Goal: Information Seeking & Learning: Learn about a topic

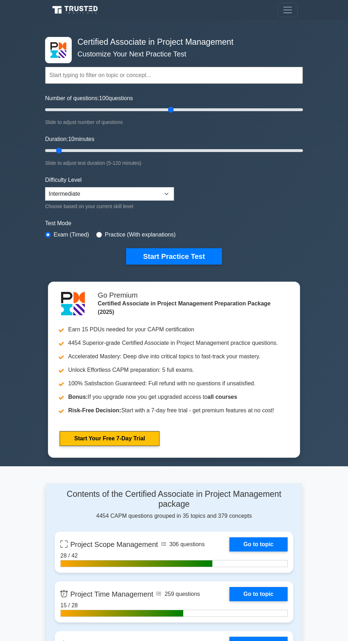
type input "100"
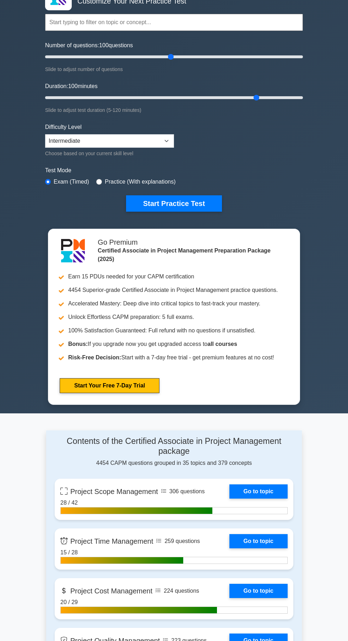
click at [186, 203] on button "Start Practice Test" at bounding box center [174, 203] width 96 height 16
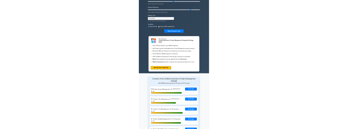
scroll to position [107, 0]
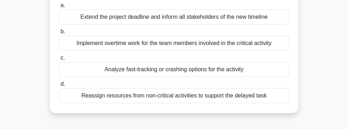
scroll to position [80, 0]
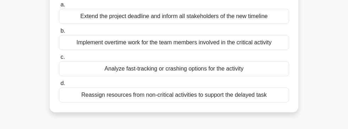
click at [274, 67] on div "Analyze fast-tracking or crashing options for the activity" at bounding box center [174, 68] width 230 height 15
click at [59, 60] on input "c. Analyze fast-tracking or crashing options for the activity" at bounding box center [59, 57] width 0 height 5
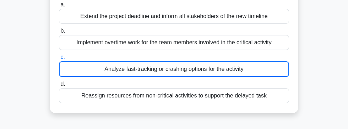
click at [264, 68] on div "Analyze fast-tracking or crashing options for the activity" at bounding box center [174, 69] width 230 height 16
click at [59, 60] on input "c. Analyze fast-tracking or crashing options for the activity" at bounding box center [59, 57] width 0 height 5
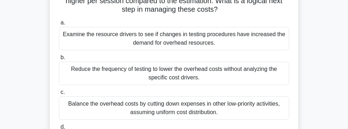
scroll to position [71, 0]
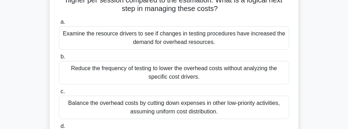
click at [210, 100] on div "Balance the overhead costs by cutting down expenses in other low-priority activ…" at bounding box center [174, 107] width 230 height 23
click at [59, 94] on input "c. Balance the overhead costs by cutting down expenses in other low-priority ac…" at bounding box center [59, 91] width 0 height 5
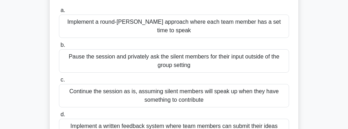
scroll to position [81, 0]
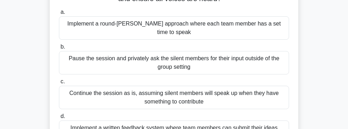
click at [214, 23] on div "Implement a round-[PERSON_NAME] approach where each team member has a set time …" at bounding box center [174, 27] width 230 height 23
click at [59, 15] on input "a. Implement a round-[PERSON_NAME] approach where each team member has a set ti…" at bounding box center [59, 12] width 0 height 5
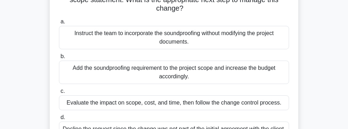
scroll to position [85, 0]
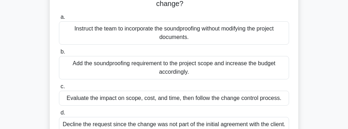
click at [249, 92] on div "Evaluate the impact on scope, cost, and time, then follow the change control pr…" at bounding box center [174, 98] width 230 height 15
click at [59, 89] on input "c. Evaluate the impact on scope, cost, and time, then follow the change control…" at bounding box center [59, 86] width 0 height 5
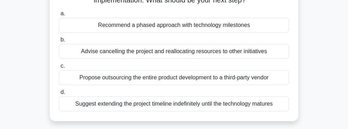
scroll to position [72, 0]
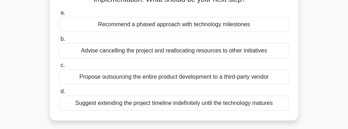
click at [204, 98] on div "Suggest extending the project timeline indefinitely until the technology matures" at bounding box center [174, 103] width 230 height 15
click at [59, 94] on input "d. Suggest extending the project timeline indefinitely until the technology mat…" at bounding box center [59, 91] width 0 height 5
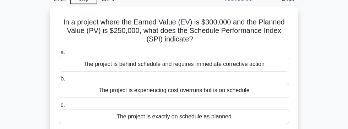
scroll to position [0, 0]
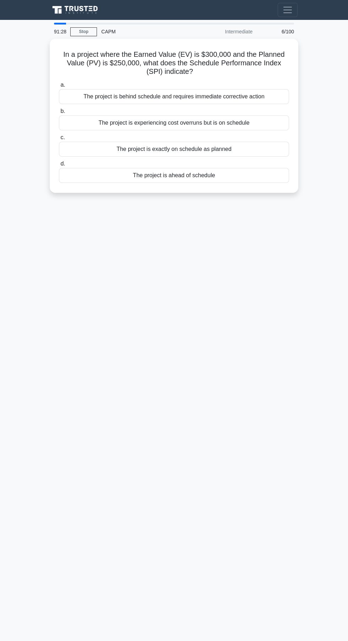
click at [1, 129] on main "91:28 Stop CAPM Intermediate 6/100 In a project where the Earned Value (EV) is …" at bounding box center [174, 330] width 348 height 621
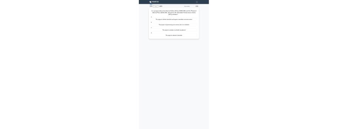
scroll to position [30, 0]
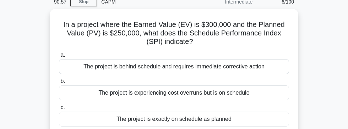
click at [208, 120] on div "The project is exactly on schedule as planned" at bounding box center [174, 119] width 230 height 15
click at [59, 110] on input "c. The project is exactly on schedule as planned" at bounding box center [59, 107] width 0 height 5
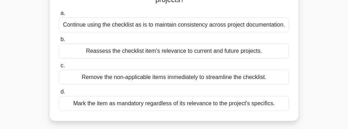
scroll to position [80, 0]
click at [236, 28] on div "Continue using the checklist as is to maintain consistency across project docum…" at bounding box center [174, 25] width 230 height 15
click at [59, 16] on input "a. Continue using the checklist as is to maintain consistency across project do…" at bounding box center [59, 13] width 0 height 5
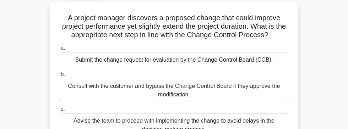
scroll to position [35, 0]
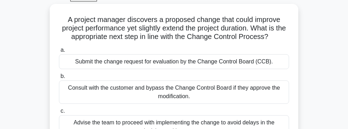
click at [246, 59] on div "Submit the change request for evaluation by the Change Control Board (CCB)." at bounding box center [174, 61] width 230 height 15
click at [59, 53] on input "a. Submit the change request for evaluation by the Change Control Board (CCB)." at bounding box center [59, 50] width 0 height 5
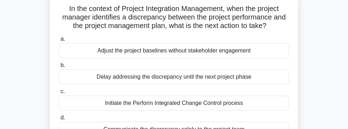
scroll to position [46, 0]
click at [157, 103] on div "Initiate the Perform Integrated Change Control process" at bounding box center [174, 102] width 230 height 15
click at [59, 94] on input "c. Initiate the Perform Integrated Change Control process" at bounding box center [59, 91] width 0 height 5
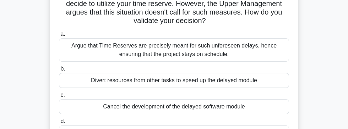
scroll to position [67, 0]
click at [250, 43] on div "Argue that Time Reserves are precisely meant for such unforeseen delays, hence …" at bounding box center [174, 50] width 230 height 23
click at [59, 37] on input "a. Argue that Time Reserves are precisely meant for such unforeseen delays, hen…" at bounding box center [59, 34] width 0 height 5
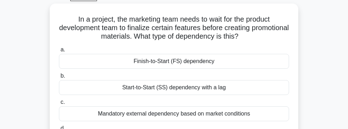
scroll to position [34, 0]
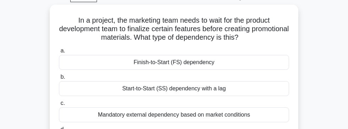
click at [219, 64] on div "Finish-to-Start (FS) dependency" at bounding box center [174, 62] width 230 height 15
click at [59, 53] on input "a. Finish-to-Start (FS) dependency" at bounding box center [59, 51] width 0 height 5
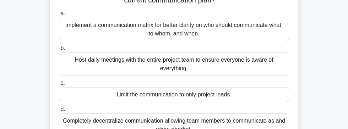
scroll to position [84, 0]
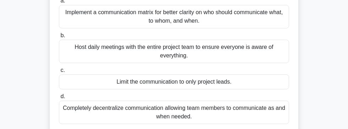
click at [237, 49] on div "Host daily meetings with the entire project team to ensure everyone is aware of…" at bounding box center [174, 51] width 230 height 23
click at [59, 38] on input "b. Host daily meetings with the entire project team to ensure everyone is aware…" at bounding box center [59, 35] width 0 height 5
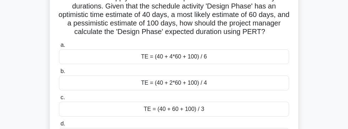
scroll to position [65, 0]
click at [233, 54] on div "TE = (40 + 4*60 + 100) / 6" at bounding box center [174, 56] width 230 height 15
click at [59, 48] on input "a. TE = (40 + 4*60 + 100) / 6" at bounding box center [59, 45] width 0 height 5
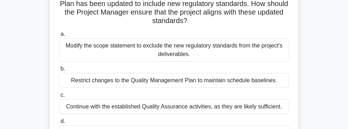
scroll to position [60, 0]
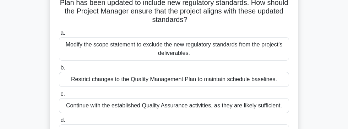
click at [240, 46] on div "Modify the scope statement to exclude the new regulatory standards from the pro…" at bounding box center [174, 48] width 230 height 23
click at [59, 35] on input "a. Modify the scope statement to exclude the new regulatory standards from the …" at bounding box center [59, 33] width 0 height 5
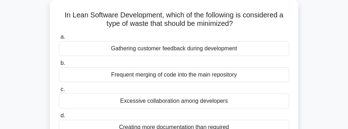
scroll to position [39, 0]
click at [223, 127] on div "Creating more documentation than required" at bounding box center [174, 127] width 230 height 15
click at [59, 118] on input "d. Creating more documentation than required" at bounding box center [59, 116] width 0 height 5
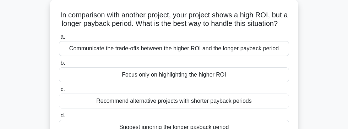
scroll to position [40, 0]
click at [249, 32] on label "a. Communicate the trade-offs between the higher ROI and the longer payback per…" at bounding box center [174, 43] width 230 height 23
click at [59, 34] on input "a. Communicate the trade-offs between the higher ROI and the longer payback per…" at bounding box center [59, 36] width 0 height 5
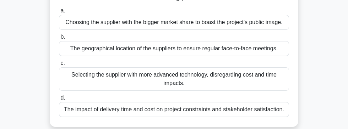
scroll to position [93, 0]
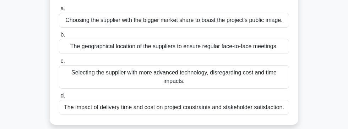
click at [113, 109] on div "The impact of delivery time and cost on project constraints and stakeholder sat…" at bounding box center [174, 107] width 230 height 15
click at [59, 98] on input "d. The impact of delivery time and cost on project constraints and stakeholder …" at bounding box center [59, 96] width 0 height 5
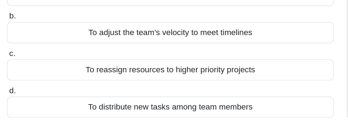
scroll to position [45, 0]
click at [129, 120] on div "To distribute new tasks among team members" at bounding box center [174, 121] width 230 height 15
click at [59, 113] on input "d. To distribute new tasks among team members" at bounding box center [59, 110] width 0 height 5
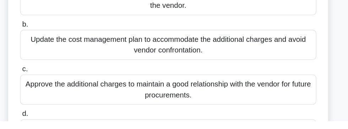
scroll to position [76, 0]
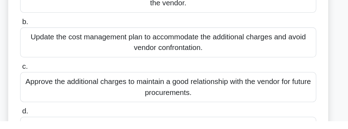
click at [59, 124] on input "d. Initiate a contract change control process to analyze the new charges agains…" at bounding box center [59, 121] width 0 height 5
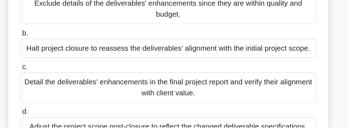
scroll to position [72, 0]
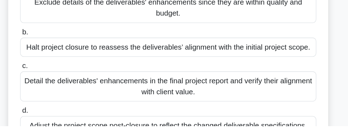
click at [166, 94] on div "Detail the deliverables' enhancements in the final project report and verify th…" at bounding box center [174, 98] width 230 height 23
click at [59, 85] on input "c. Detail the deliverables' enhancements in the final project report and verify…" at bounding box center [59, 82] width 0 height 5
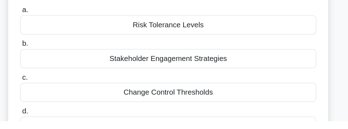
scroll to position [34, 0]
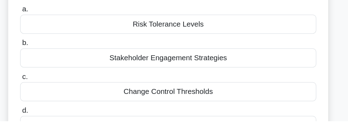
click at [229, 79] on div "Stakeholder Engagement Strategies" at bounding box center [174, 79] width 230 height 15
click at [59, 71] on input "b. Stakeholder Engagement Strategies" at bounding box center [59, 68] width 0 height 5
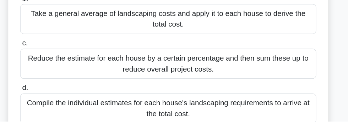
scroll to position [95, 0]
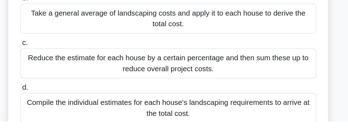
click at [131, 116] on div "Compile the individual estimates for each house's landscaping requirements to a…" at bounding box center [174, 118] width 230 height 23
click at [59, 105] on input "d. Compile the individual estimates for each house's landscaping requirements t…" at bounding box center [59, 103] width 0 height 5
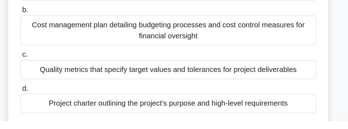
scroll to position [80, 0]
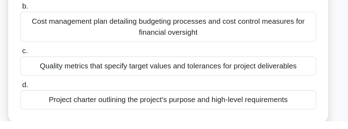
click at [270, 82] on div "Quality metrics that specify target values and tolerances for project deliverab…" at bounding box center [174, 86] width 230 height 15
click at [59, 77] on input "c. Quality metrics that specify target values and tolerances for project delive…" at bounding box center [59, 74] width 0 height 5
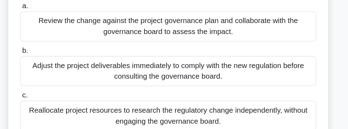
scroll to position [87, 0]
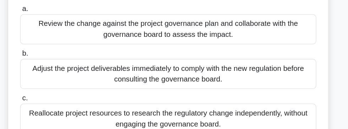
click at [206, 14] on div "Review the change against the project governance plan and collaborate with the …" at bounding box center [174, 22] width 230 height 23
click at [59, 9] on input "a. Review the change against the project governance plan and collaborate with t…" at bounding box center [59, 7] width 0 height 5
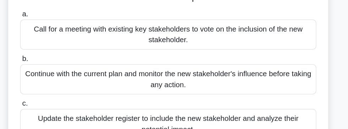
scroll to position [74, 0]
click at [201, 56] on div "Continue with the current plan and monitor the new stakeholder's influence befo…" at bounding box center [174, 61] width 230 height 23
click at [59, 48] on input "b. Continue with the current plan and monitor the new stakeholder's influence b…" at bounding box center [59, 46] width 0 height 5
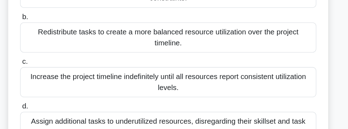
scroll to position [98, 0]
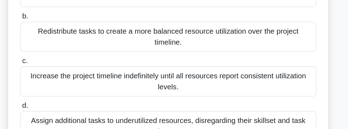
click at [230, 35] on div "Redistribute tasks to create a more balanced resource utilization over the proj…" at bounding box center [174, 37] width 230 height 23
click at [59, 24] on input "b. Redistribute tasks to create a more balanced resource utilization over the p…" at bounding box center [59, 21] width 0 height 5
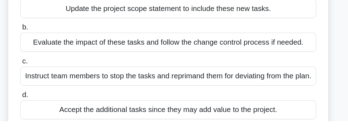
scroll to position [55, 0]
click at [239, 67] on div "Evaluate the impact of these tasks and follow the change control process if nee…" at bounding box center [174, 67] width 230 height 15
click at [59, 59] on input "b. Evaluate the impact of these tasks and follow the change control process if …" at bounding box center [59, 56] width 0 height 5
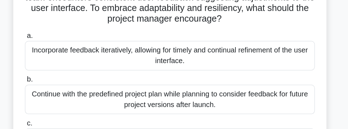
scroll to position [54, 0]
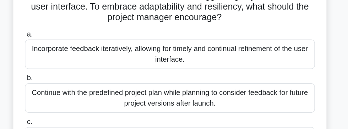
click at [229, 84] on div "Continue with the predefined project plan while planning to consider feedback f…" at bounding box center [174, 89] width 230 height 23
click at [59, 76] on input "b. Continue with the predefined project plan while planning to consider feedbac…" at bounding box center [59, 74] width 0 height 5
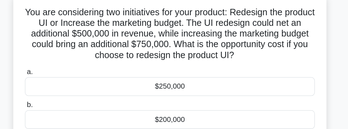
scroll to position [42, 0]
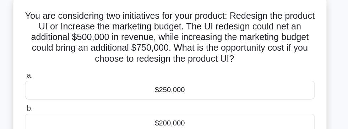
click at [212, 68] on div "$250,000" at bounding box center [174, 71] width 230 height 15
click at [59, 62] on input "a. $250,000" at bounding box center [59, 60] width 0 height 5
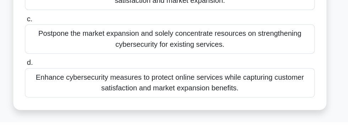
scroll to position [125, 0]
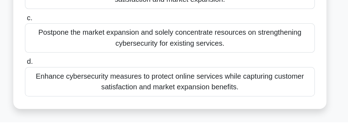
click at [219, 97] on div "Enhance cybersecurity measures to protect online services while capturing custo…" at bounding box center [174, 97] width 230 height 23
click at [59, 84] on input "d. Enhance cybersecurity measures to protect online services while capturing cu…" at bounding box center [59, 81] width 0 height 5
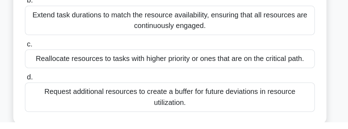
scroll to position [100, 0]
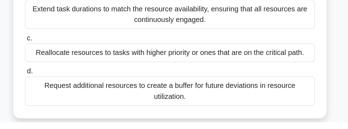
click at [113, 75] on div "Reallocate resources to tasks with higher priority or ones that are on the crit…" at bounding box center [174, 74] width 230 height 15
click at [59, 65] on input "c. Reallocate resources to tasks with higher priority or ones that are on the c…" at bounding box center [59, 62] width 0 height 5
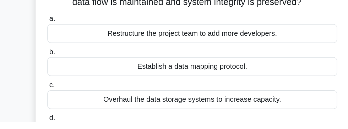
scroll to position [38, 0]
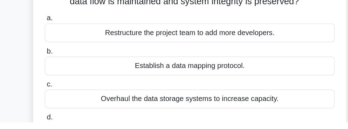
click at [98, 107] on div "Overhaul the data storage systems to increase capacity." at bounding box center [174, 110] width 230 height 15
click at [59, 102] on input "c. Overhaul the data storage systems to increase capacity." at bounding box center [59, 99] width 0 height 5
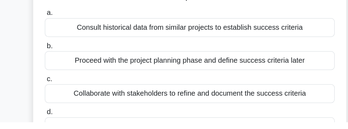
scroll to position [44, 0]
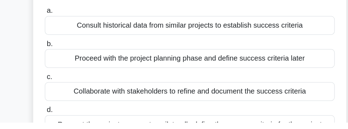
click at [135, 100] on div "Collaborate with stakeholders to refine and document the success criteria" at bounding box center [174, 104] width 230 height 15
click at [59, 95] on input "c. Collaborate with stakeholders to refine and document the success criteria" at bounding box center [59, 93] width 0 height 5
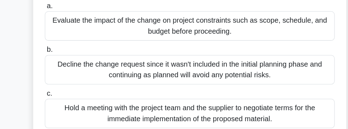
scroll to position [89, 0]
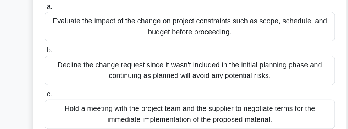
click at [221, 21] on div "Evaluate the impact of the change on project constraints such as scope, schedul…" at bounding box center [174, 28] width 230 height 23
click at [59, 15] on input "a. Evaluate the impact of the change on project constraints such as scope, sche…" at bounding box center [59, 13] width 0 height 5
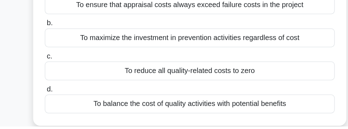
scroll to position [66, 0]
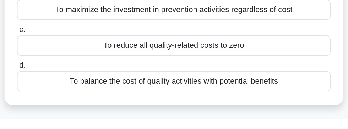
click at [148, 102] on div "To balance the cost of quality activities with potential benefits" at bounding box center [174, 101] width 230 height 15
click at [59, 92] on input "d. To balance the cost of quality activities with potential benefits" at bounding box center [59, 89] width 0 height 5
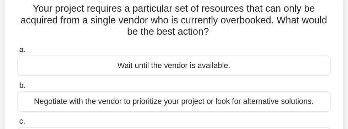
scroll to position [21, 0]
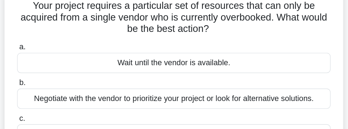
click at [268, 103] on div "Negotiate with the vendor to prioritize your project or look for alternative so…" at bounding box center [174, 102] width 230 height 15
click at [59, 93] on input "b. Negotiate with the vendor to prioritize your project or look for alternative…" at bounding box center [59, 90] width 0 height 5
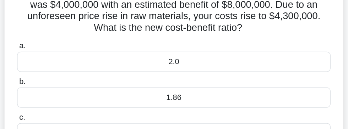
scroll to position [58, 0]
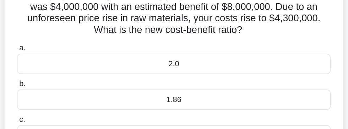
click at [277, 69] on div "1.86" at bounding box center [174, 73] width 230 height 15
click at [59, 64] on input "b. 1.86" at bounding box center [59, 61] width 0 height 5
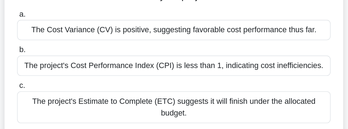
scroll to position [96, 0]
click at [270, 48] on div "The project's Cost Performance Index (CPI) is less than 1, indicating cost inef…" at bounding box center [174, 52] width 230 height 15
click at [59, 43] on input "b. The project's Cost Performance Index (CPI) is less than 1, indicating cost i…" at bounding box center [59, 40] width 0 height 5
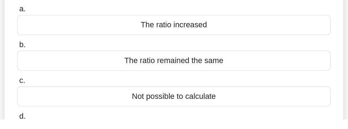
scroll to position [37, 0]
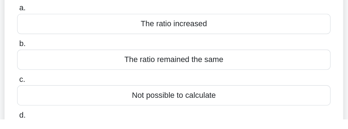
click at [59, 129] on input "d. The ratio decreased" at bounding box center [59, 126] width 0 height 5
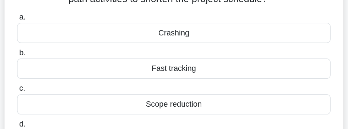
scroll to position [40, 0]
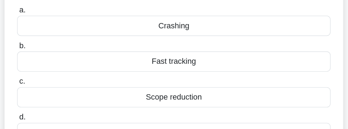
click at [256, 93] on div "Scope reduction" at bounding box center [174, 100] width 230 height 15
click at [59, 91] on input "c. Scope reduction" at bounding box center [59, 88] width 0 height 5
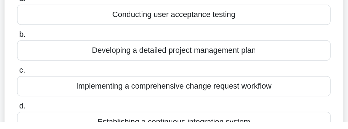
scroll to position [46, 0]
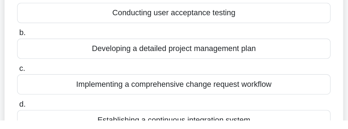
click at [266, 122] on div "Establishing a continuous integration system" at bounding box center [174, 129] width 230 height 15
click at [59, 120] on input "d. Establishing a continuous integration system" at bounding box center [59, 117] width 0 height 5
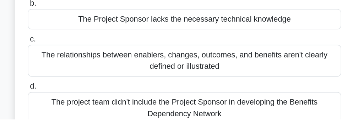
scroll to position [76, 0]
click at [247, 82] on div "The relationships between enablers, changes, outcomes, and benefits aren't clea…" at bounding box center [174, 86] width 230 height 23
click at [59, 73] on input "c. The relationships between enablers, changes, outcomes, and benefits aren't c…" at bounding box center [59, 70] width 0 height 5
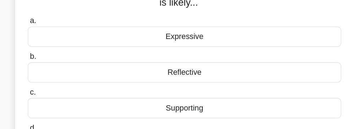
scroll to position [40, 0]
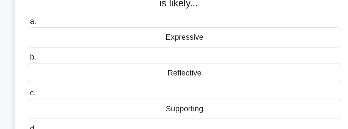
click at [225, 50] on div "Expressive" at bounding box center [174, 56] width 230 height 15
click at [59, 48] on input "a. Expressive" at bounding box center [59, 45] width 0 height 5
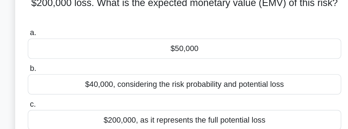
scroll to position [37, 0]
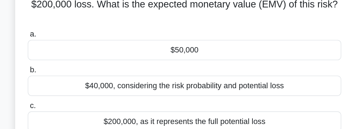
click at [234, 66] on div "$50,000" at bounding box center [174, 67] width 230 height 15
click at [59, 59] on input "a. $50,000" at bounding box center [59, 56] width 0 height 5
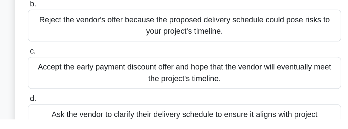
scroll to position [85, 0]
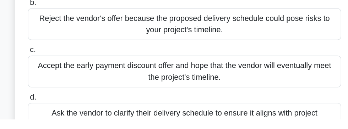
click at [234, 124] on div "Ask the vendor to clarify their delivery schedule to ensure it aligns with proj…" at bounding box center [174, 128] width 230 height 23
click at [59, 115] on input "d. Ask the vendor to clarify their delivery schedule to ensure it aligns with p…" at bounding box center [59, 113] width 0 height 5
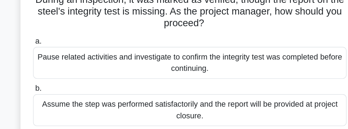
scroll to position [43, 0]
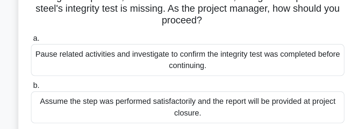
click at [87, 109] on div "Assume the step was performed satisfactorily and the report will be provided at…" at bounding box center [174, 109] width 230 height 23
click at [59, 96] on input "b. Assume the step was performed satisfactorily and the report will be provided…" at bounding box center [59, 93] width 0 height 5
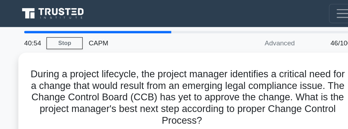
scroll to position [0, 0]
click at [82, 31] on link "Stop" at bounding box center [83, 31] width 27 height 9
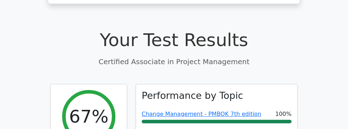
scroll to position [232, 0]
